Goal: Information Seeking & Learning: Learn about a topic

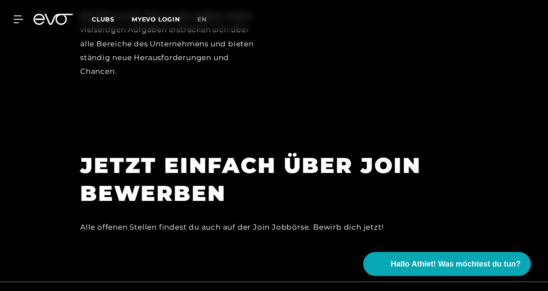
click at [212, 159] on h1 "JETZT EINFACH ÜBER JOIN BEWERBEN" at bounding box center [273, 179] width 386 height 56
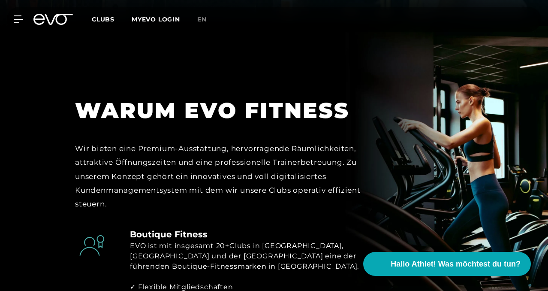
scroll to position [267, 0]
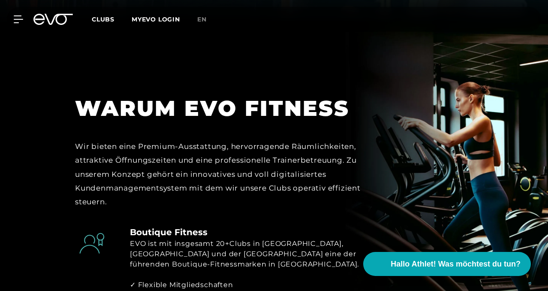
click at [240, 93] on div "WARUM EVO FITNESS Wir bieten eine Premium-Ausstattung, hervorragende Räumlichke…" at bounding box center [222, 143] width 309 height 152
click at [230, 167] on div "Wir bieten eine Premium-Ausstattung, hervorragende Räumlichkeiten, attraktive Ö…" at bounding box center [222, 173] width 295 height 69
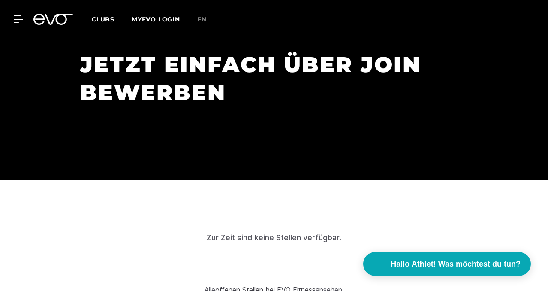
scroll to position [2375, 0]
